Goal: Task Accomplishment & Management: Manage account settings

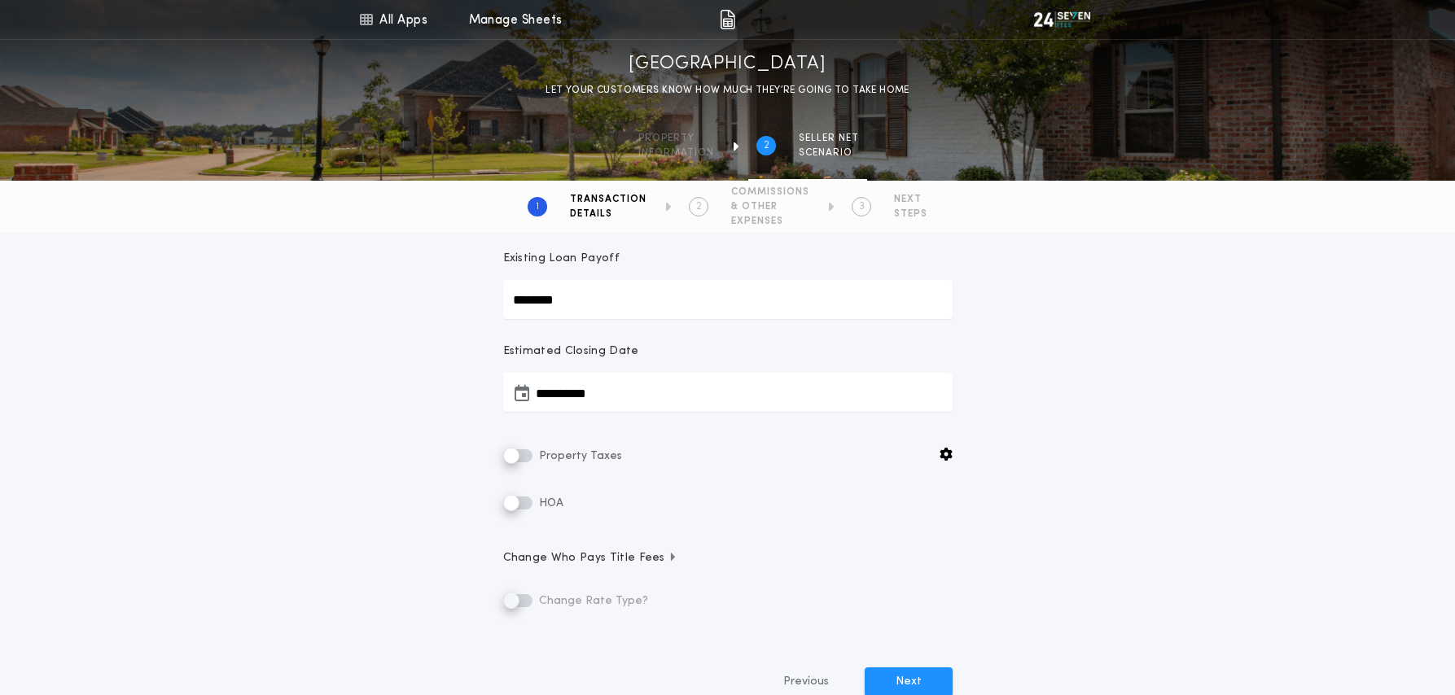
scroll to position [213, 0]
click at [1205, 304] on div "**********" at bounding box center [727, 382] width 1455 height 725
click at [370, 16] on icon at bounding box center [365, 20] width 15 height 20
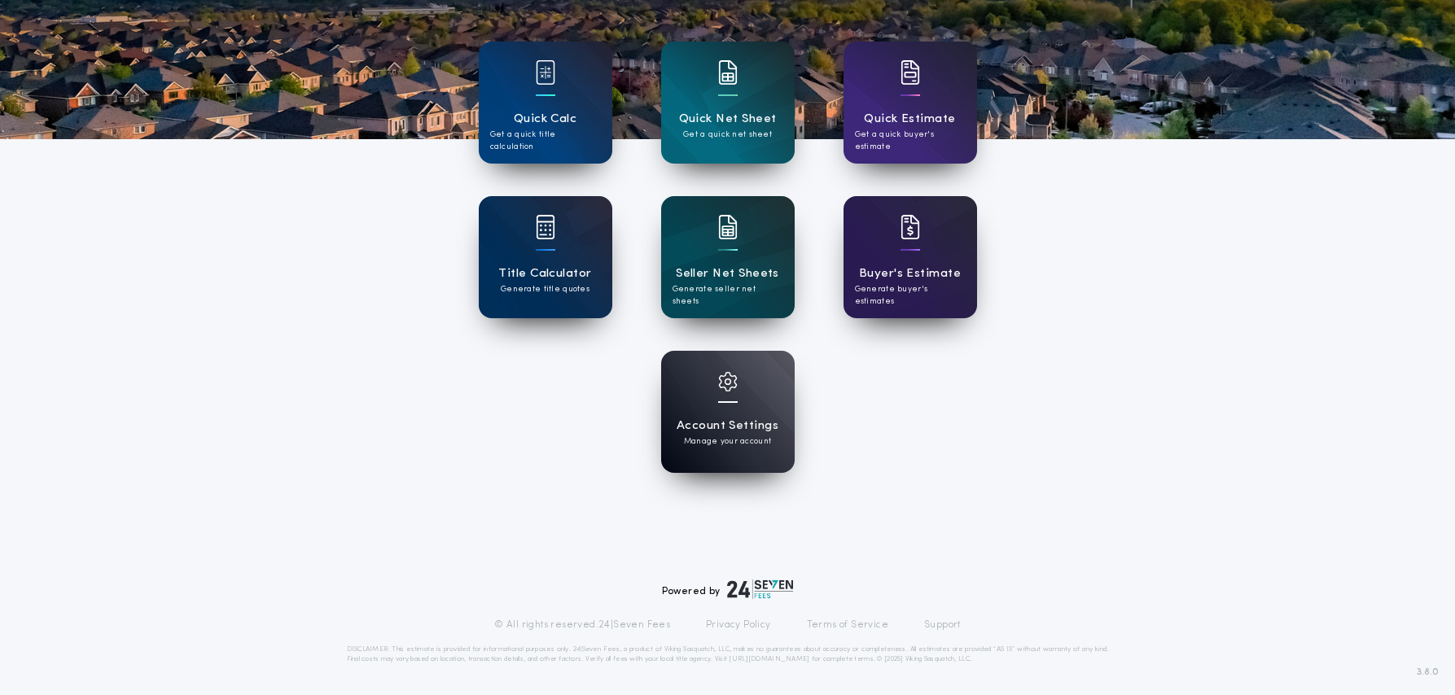
scroll to position [155, 0]
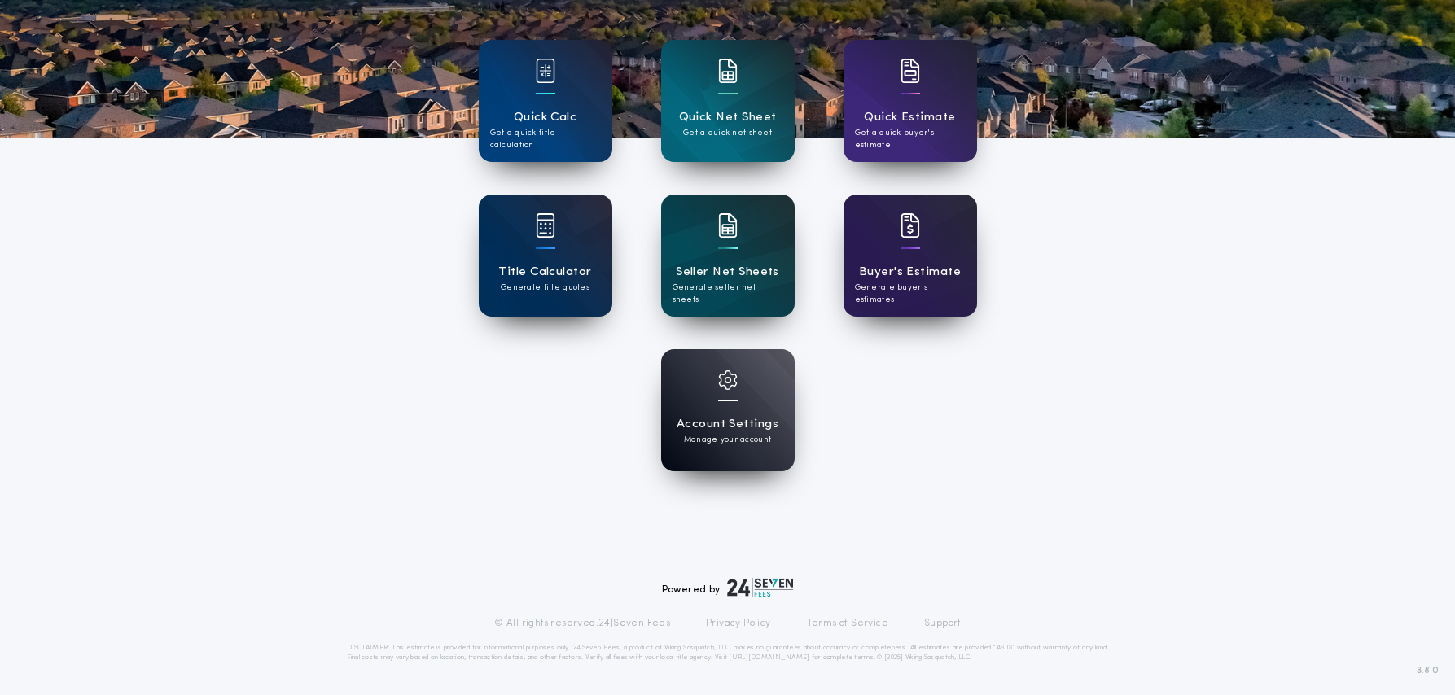
click at [315, 283] on div "Settings Welcome Back Demo Quick Calc Get a quick title calculation Quick Net S…" at bounding box center [727, 270] width 1455 height 851
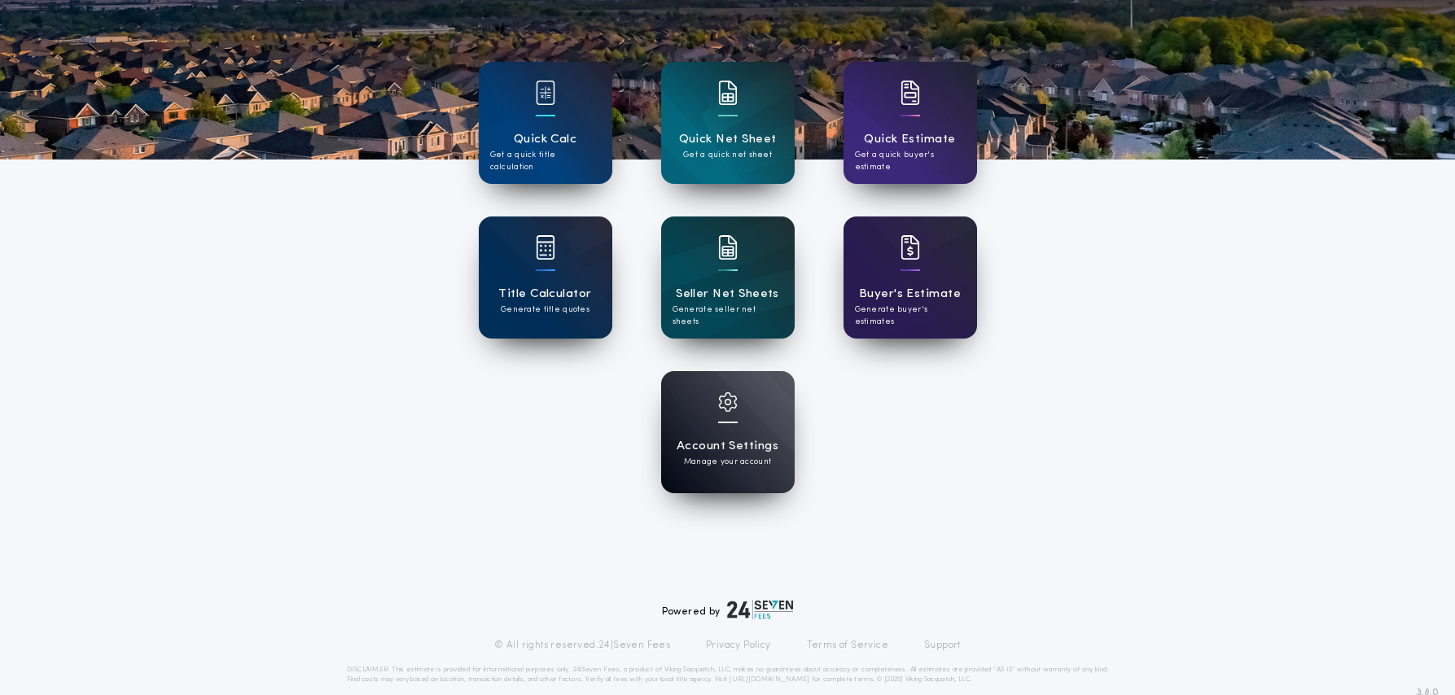
scroll to position [133, 0]
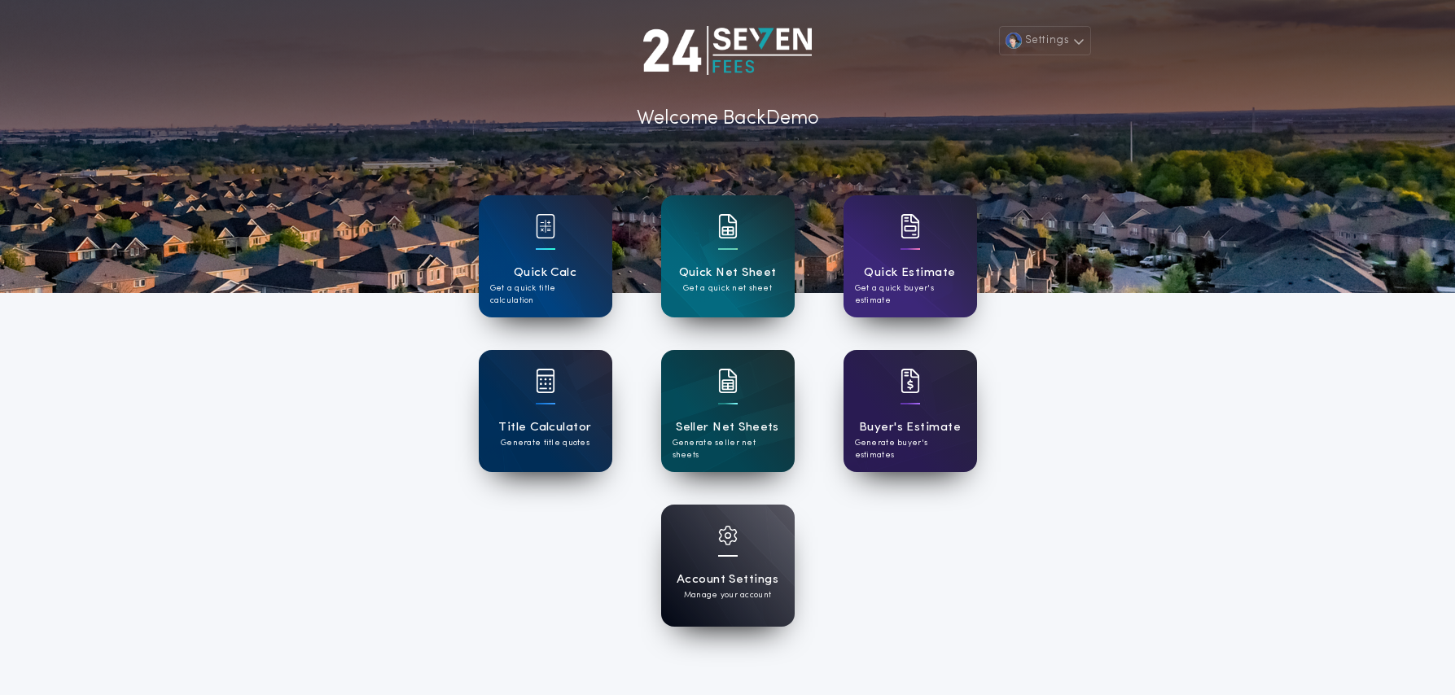
scroll to position [133, 0]
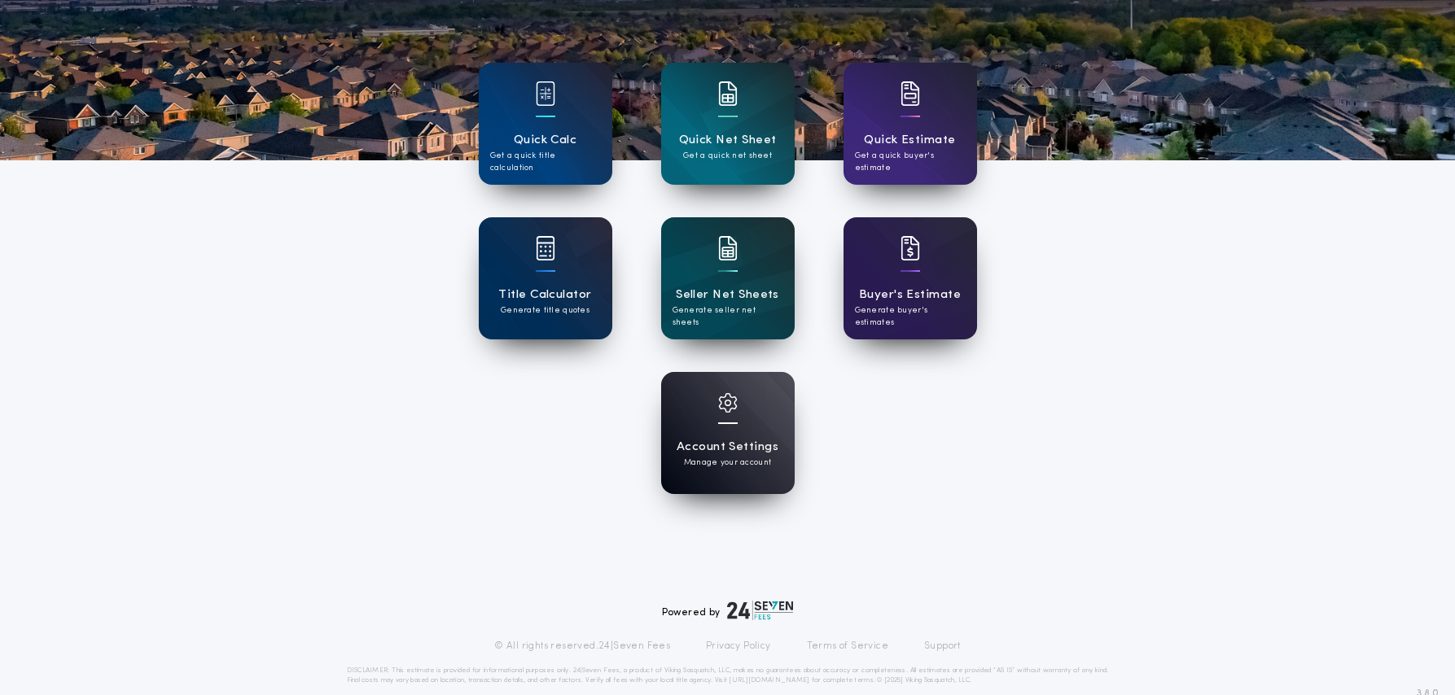
click at [748, 415] on div "Account Settings Manage your account" at bounding box center [728, 433] width 134 height 122
